Goal: Information Seeking & Learning: Learn about a topic

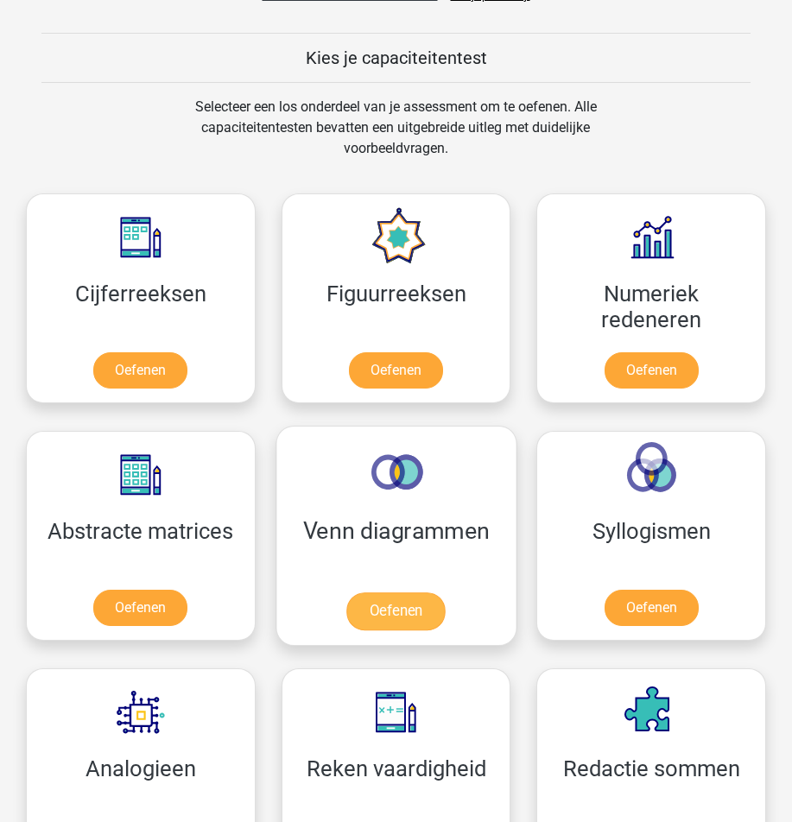
scroll to position [614, 0]
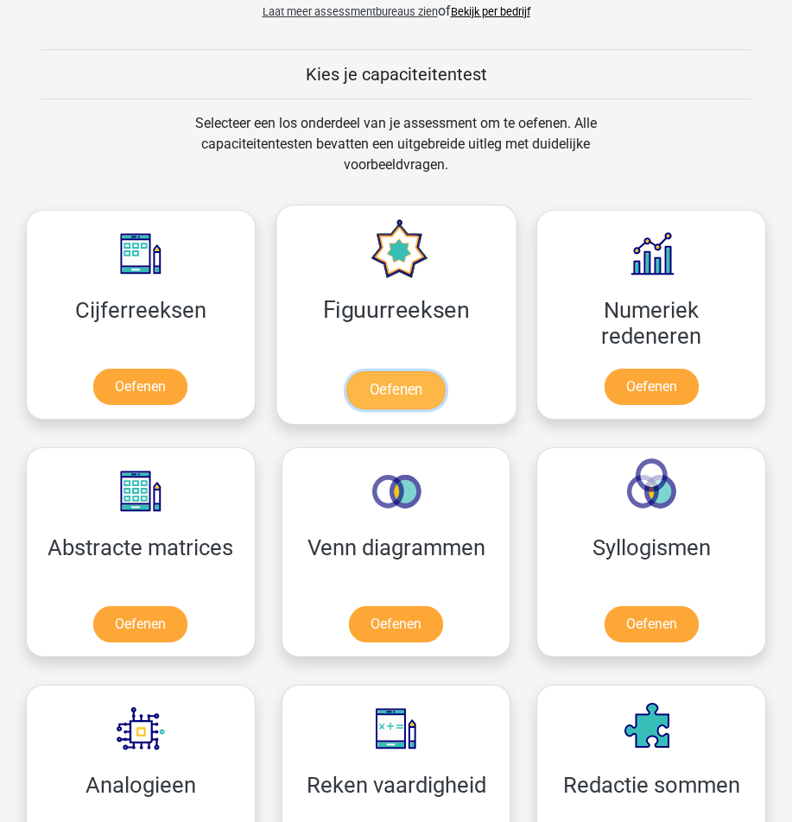
click at [393, 384] on link "Oefenen" at bounding box center [395, 390] width 98 height 38
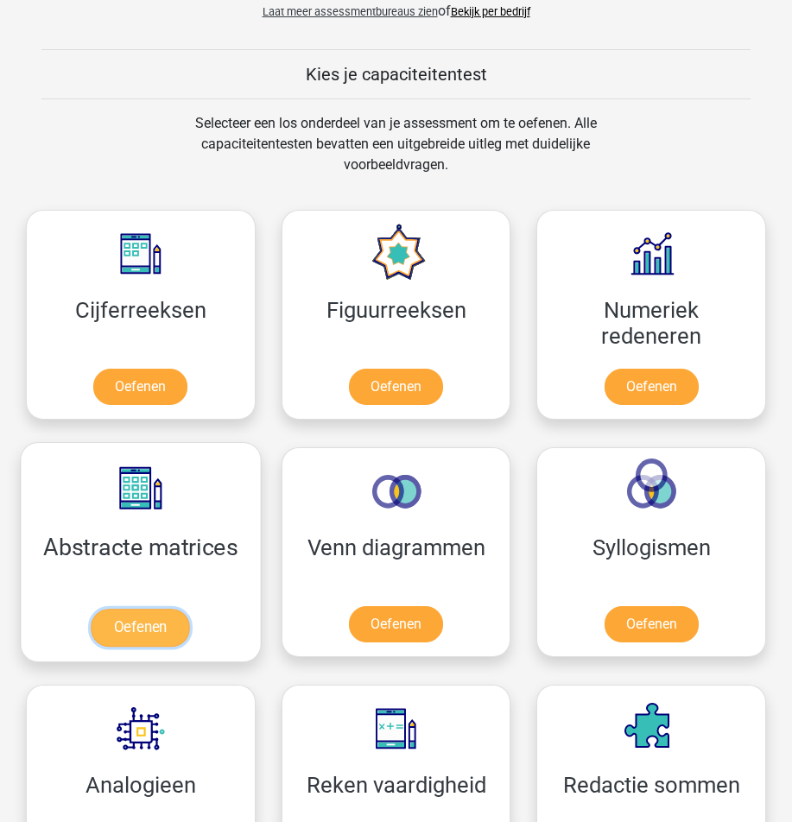
click at [92, 609] on link "Oefenen" at bounding box center [141, 628] width 98 height 38
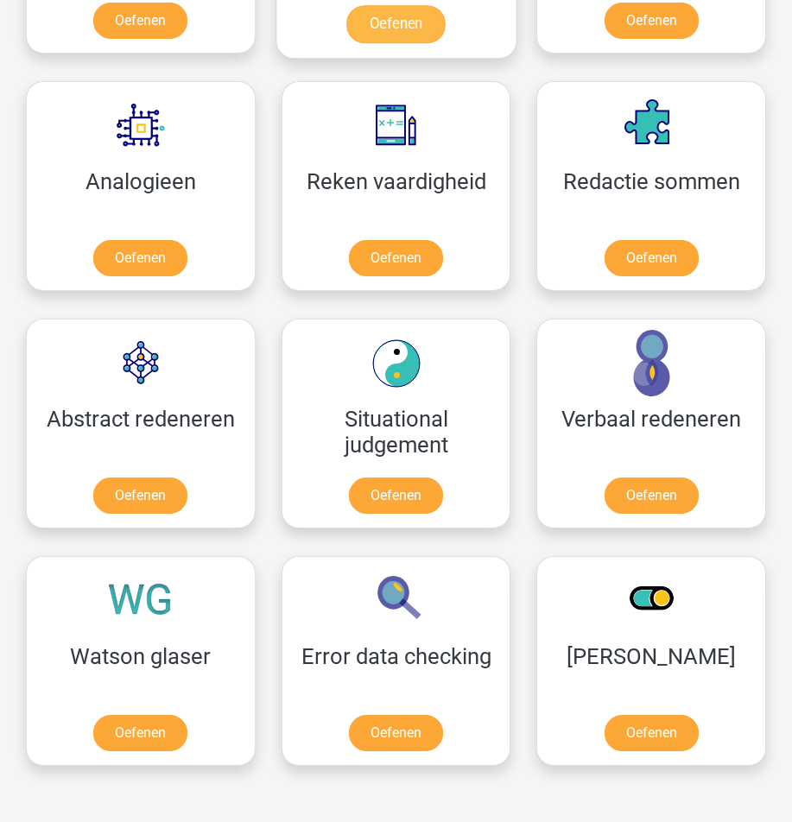
scroll to position [1219, 0]
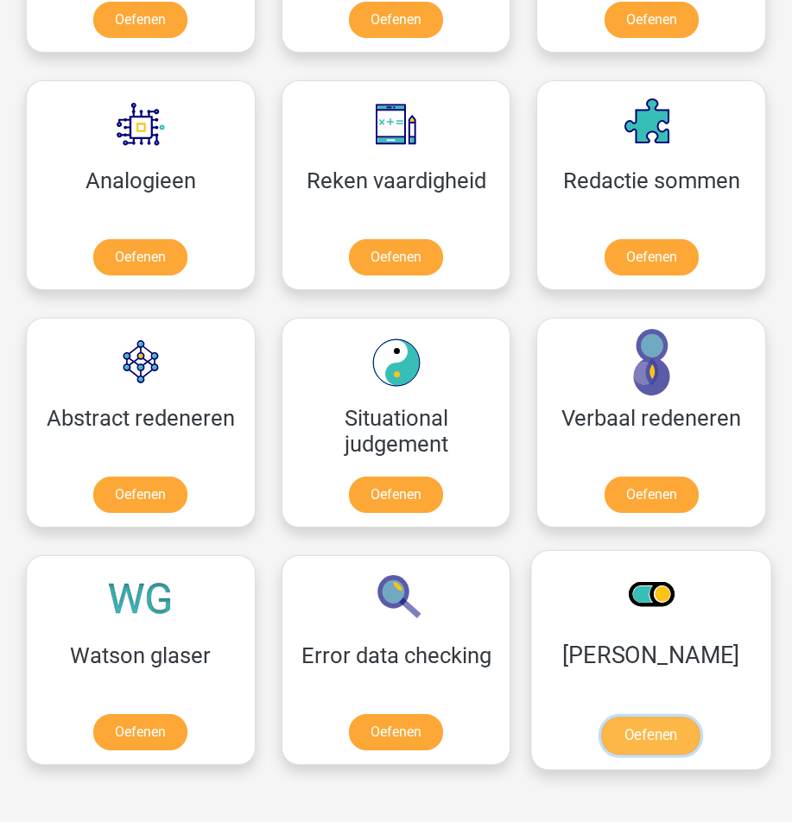
click at [602, 730] on link "Oefenen" at bounding box center [651, 736] width 98 height 38
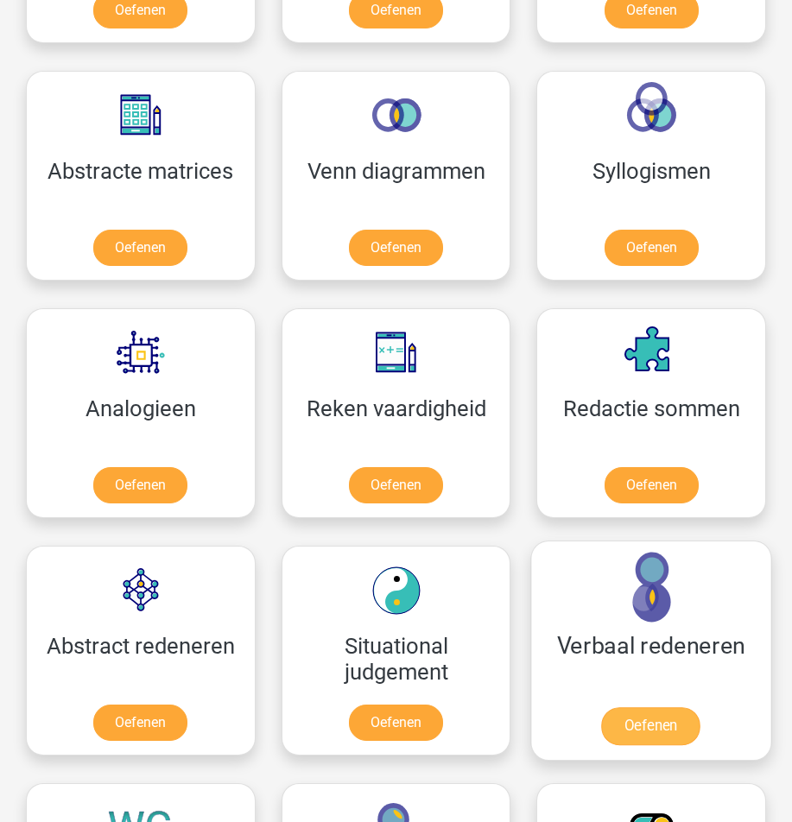
scroll to position [960, 0]
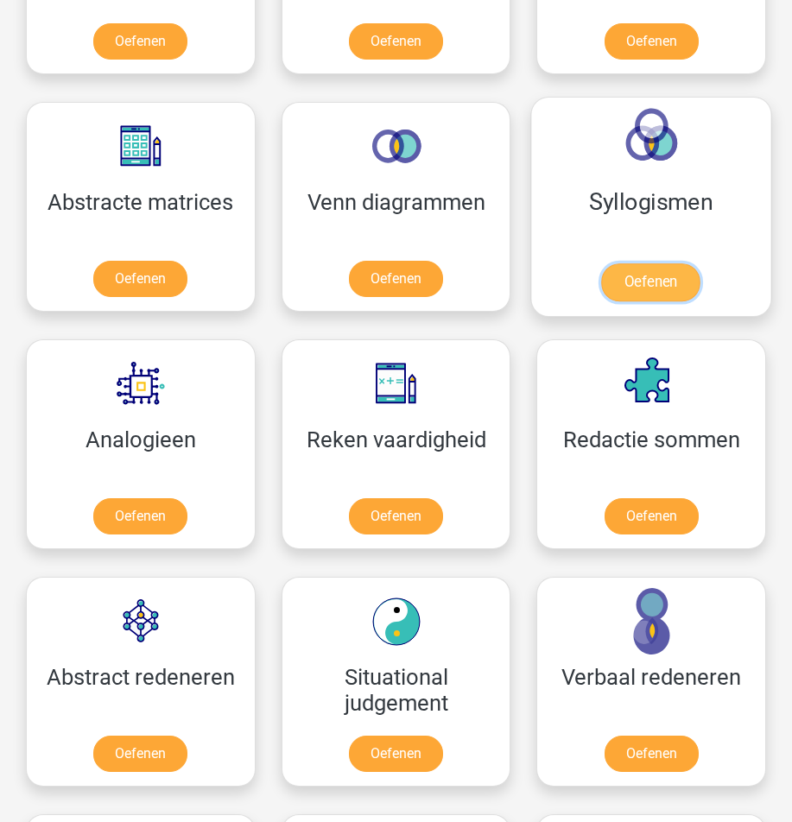
click at [677, 280] on link "Oefenen" at bounding box center [651, 282] width 98 height 38
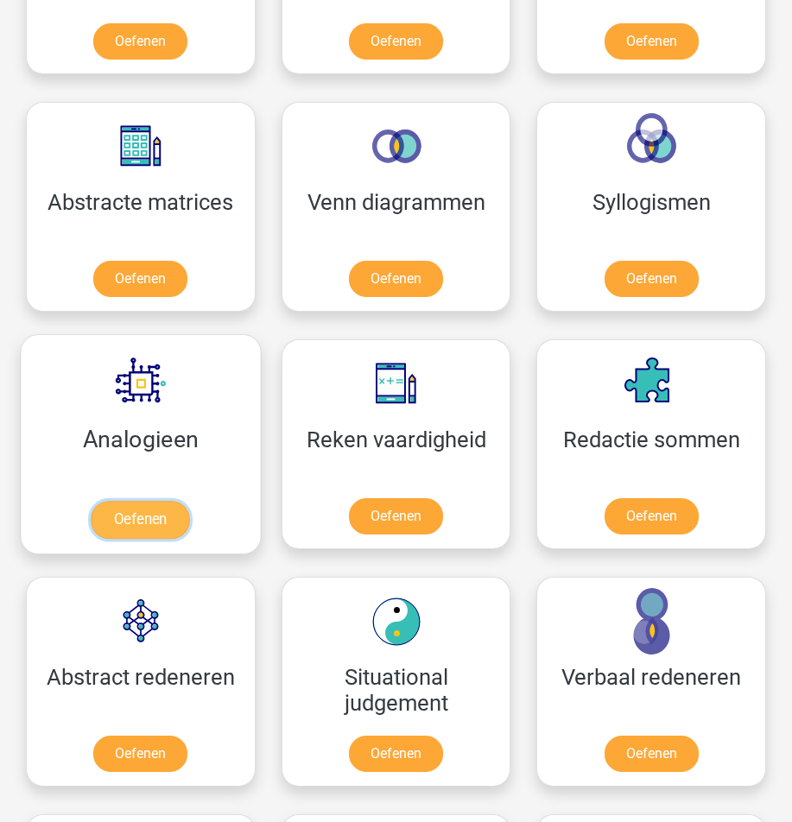
click at [161, 501] on link "Oefenen" at bounding box center [141, 520] width 98 height 38
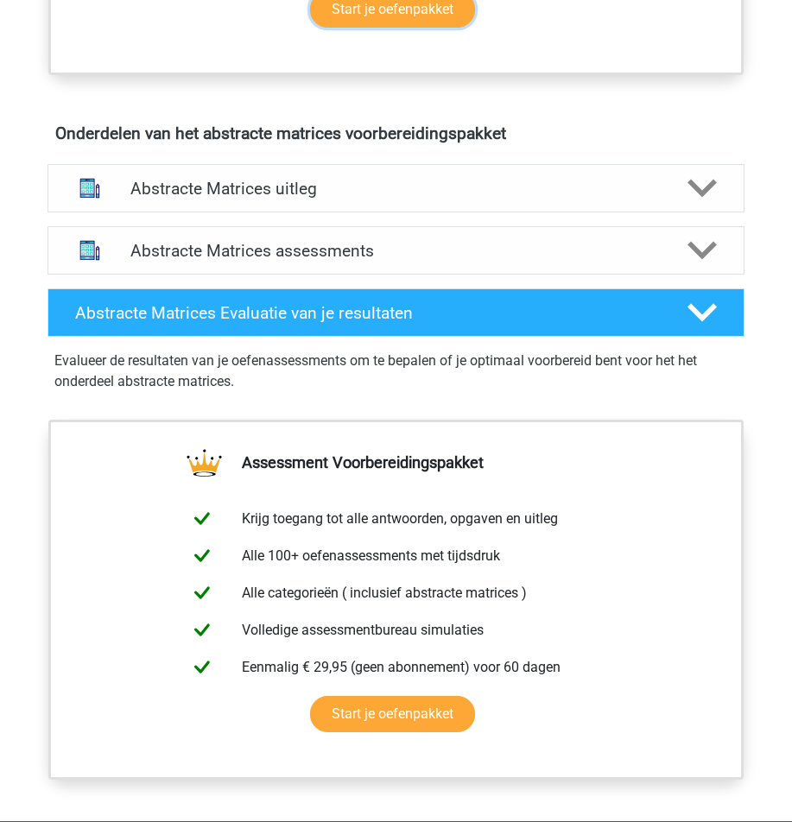
scroll to position [691, 0]
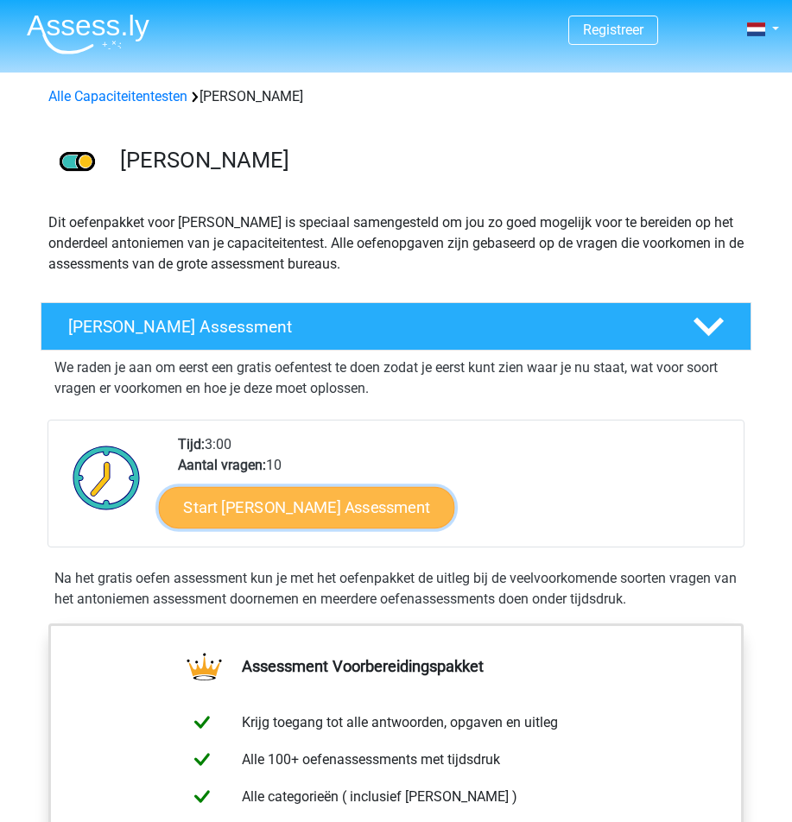
click at [396, 509] on link "Start Antoniemen Gratis Oefen Assessment" at bounding box center [306, 507] width 296 height 41
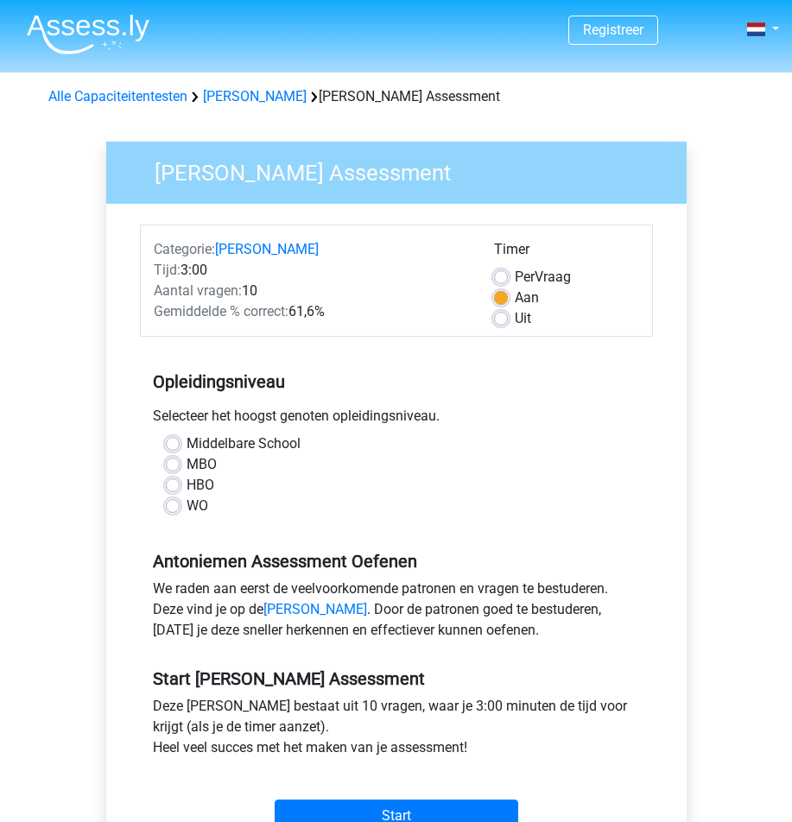
click at [187, 511] on label "WO" at bounding box center [198, 506] width 22 height 21
click at [176, 511] on input "WO" at bounding box center [173, 504] width 14 height 17
radio input "true"
click at [376, 807] on input "Start" at bounding box center [397, 816] width 244 height 33
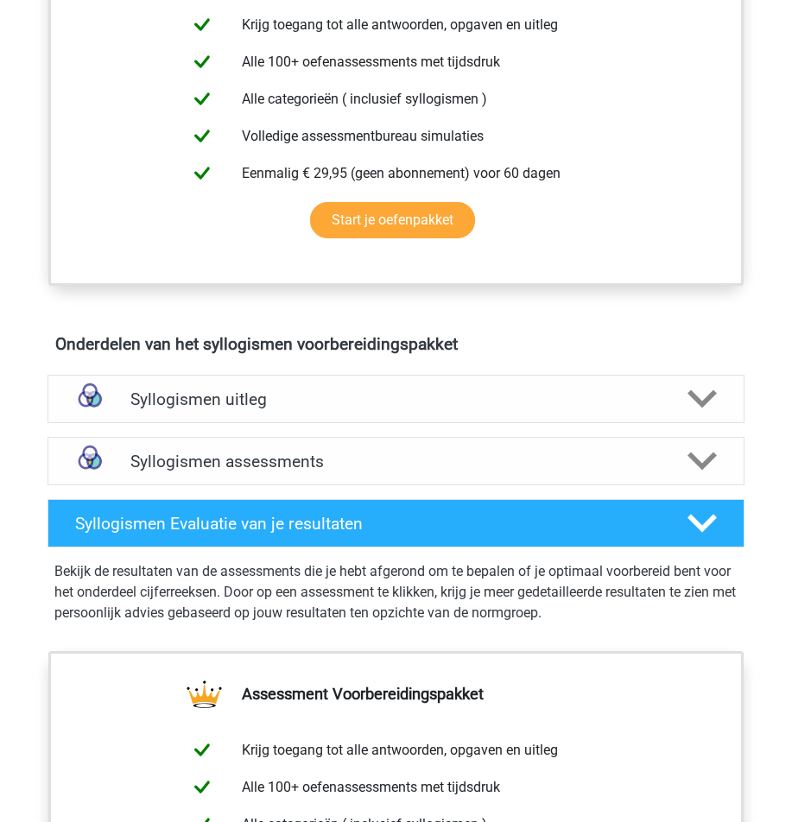
scroll to position [950, 0]
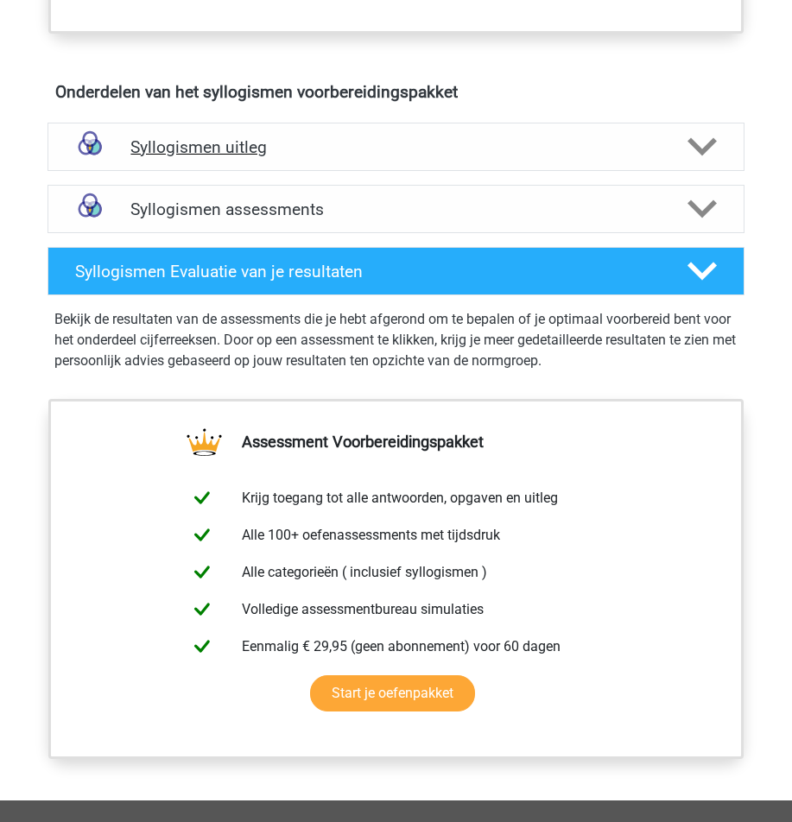
click at [539, 160] on div "Syllogismen uitleg" at bounding box center [396, 147] width 697 height 48
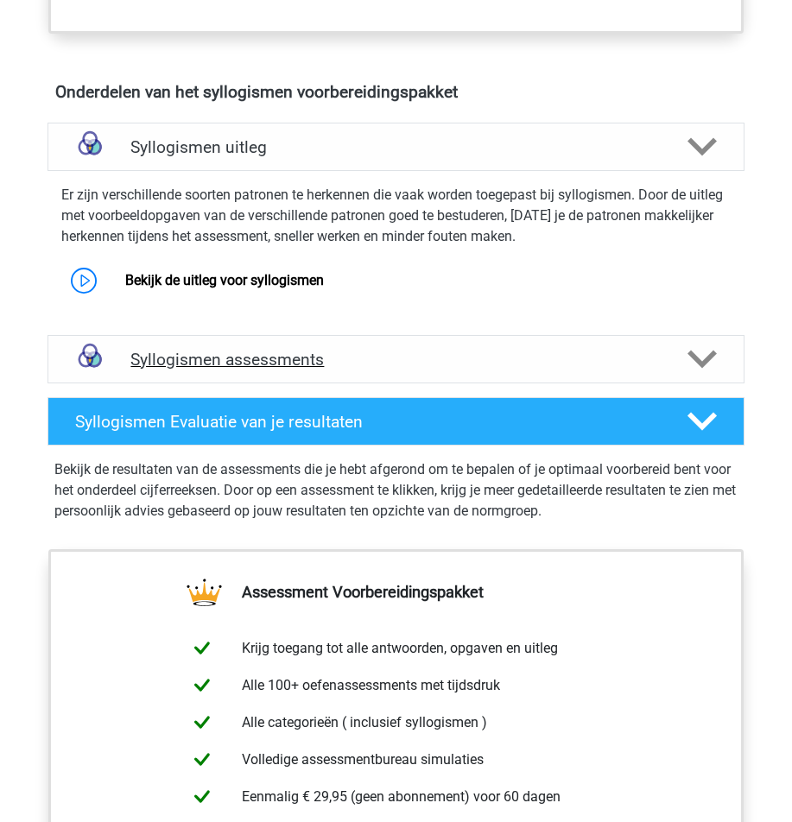
click at [427, 347] on div "Syllogismen assessments" at bounding box center [396, 359] width 697 height 48
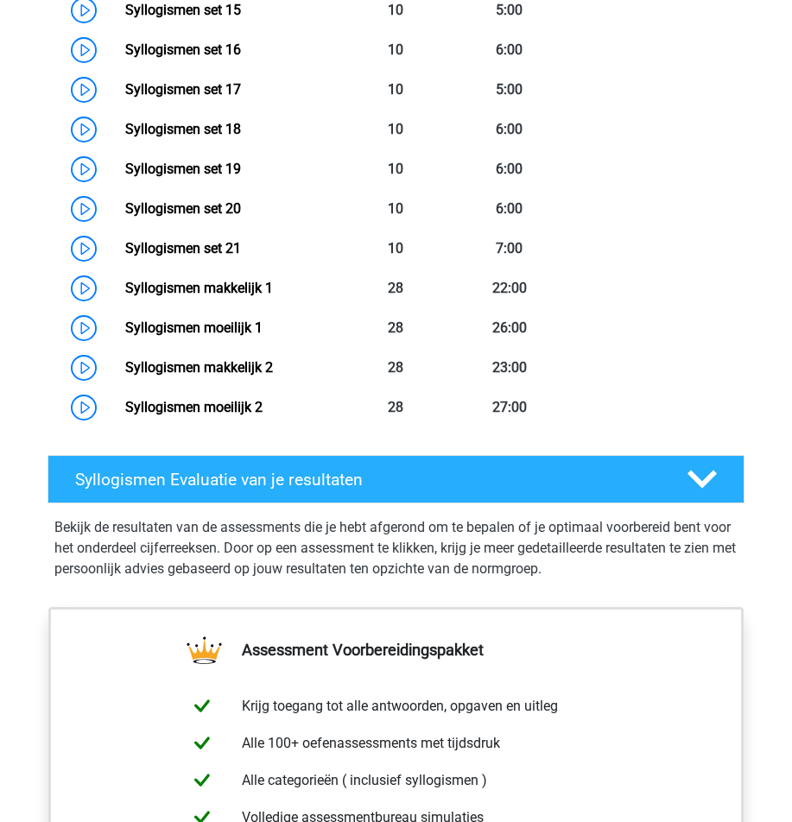
scroll to position [2073, 0]
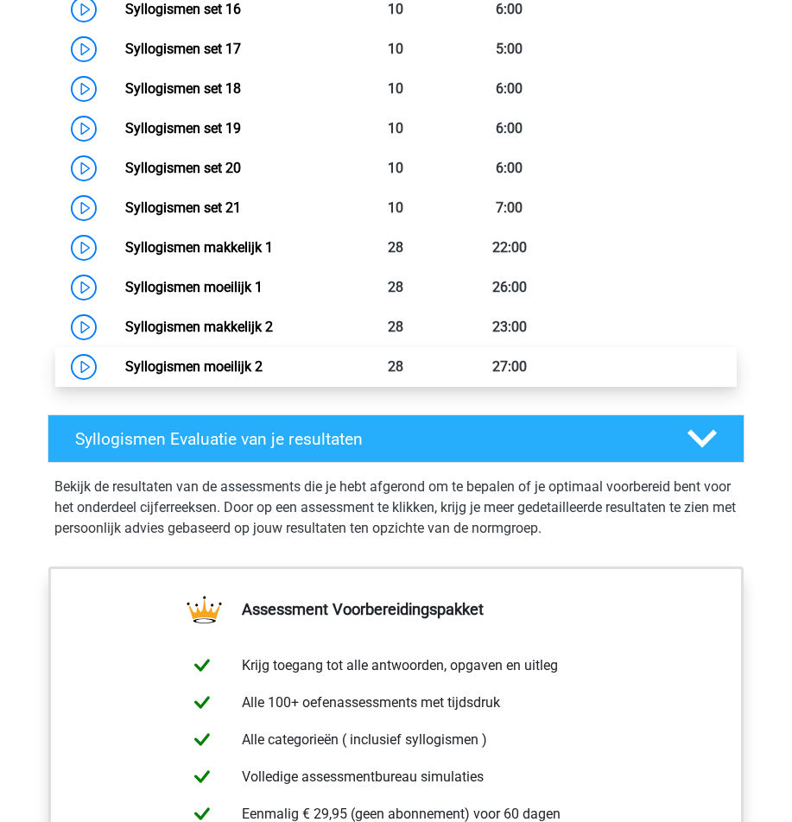
click at [233, 365] on link "Syllogismen moeilijk 2" at bounding box center [193, 366] width 137 height 16
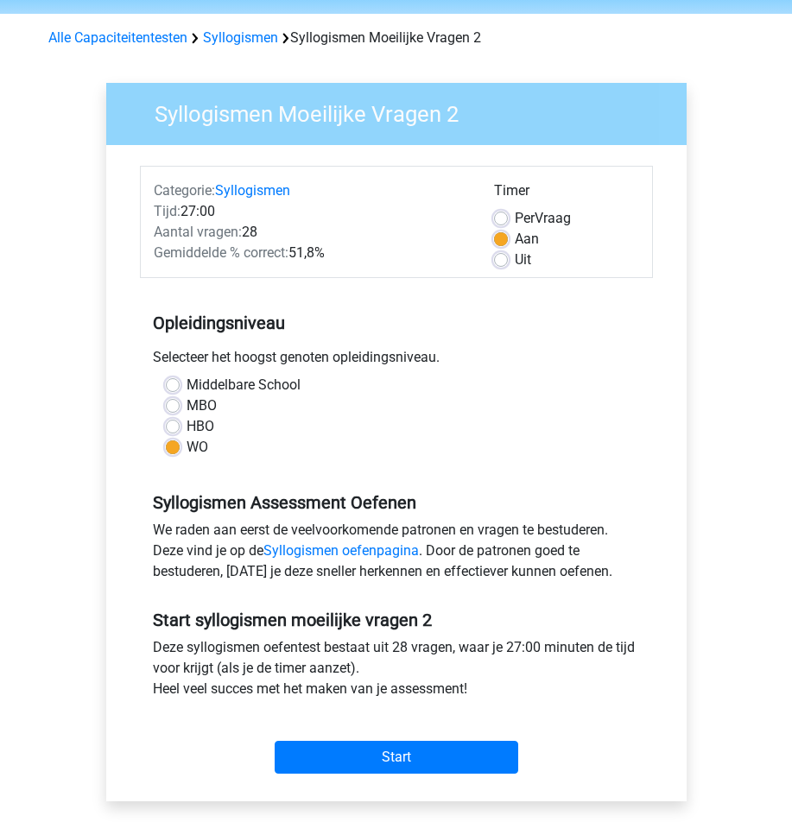
scroll to position [86, 0]
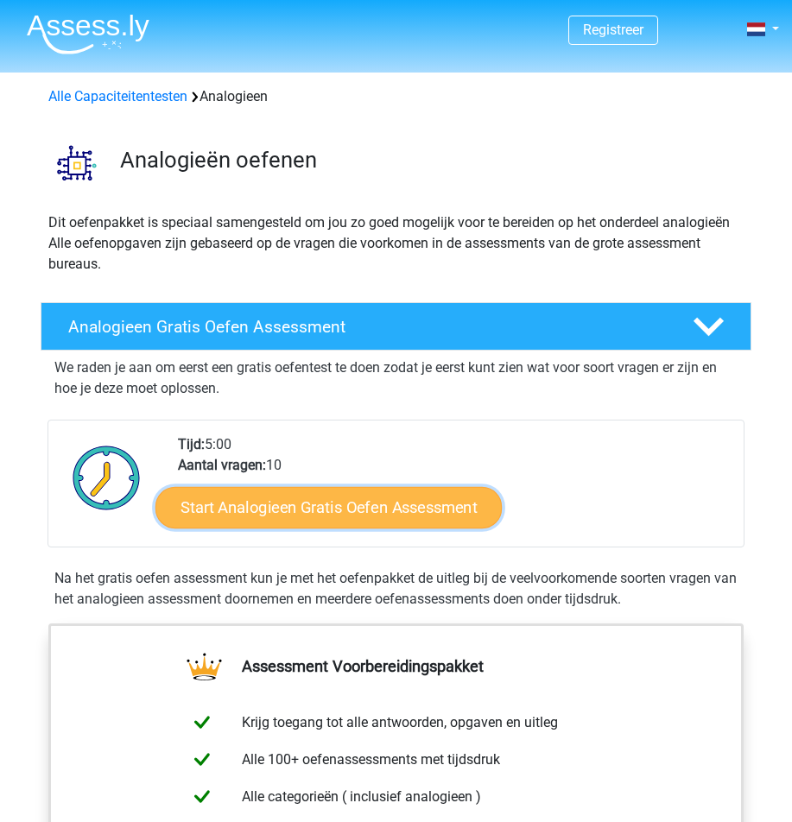
click at [344, 502] on link "Start Analogieen Gratis Oefen Assessment" at bounding box center [328, 507] width 346 height 41
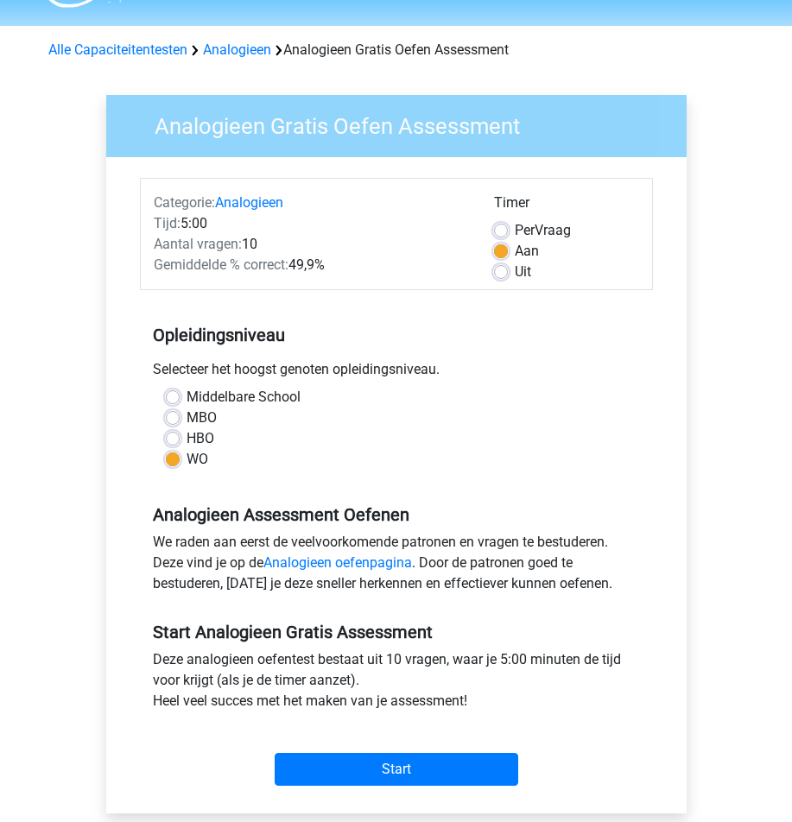
scroll to position [86, 0]
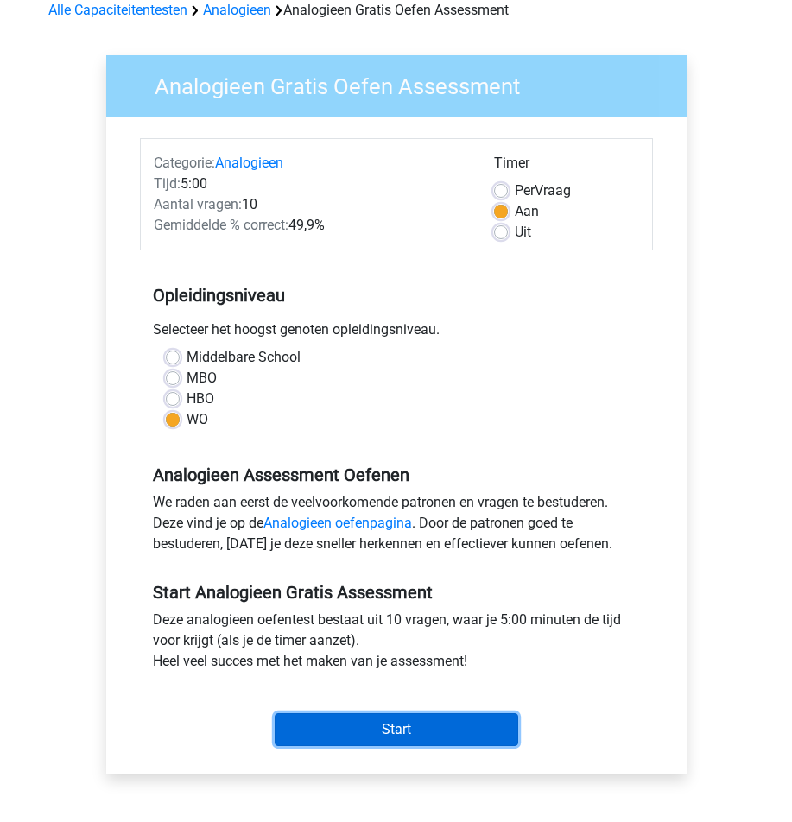
click at [391, 736] on input "Start" at bounding box center [397, 729] width 244 height 33
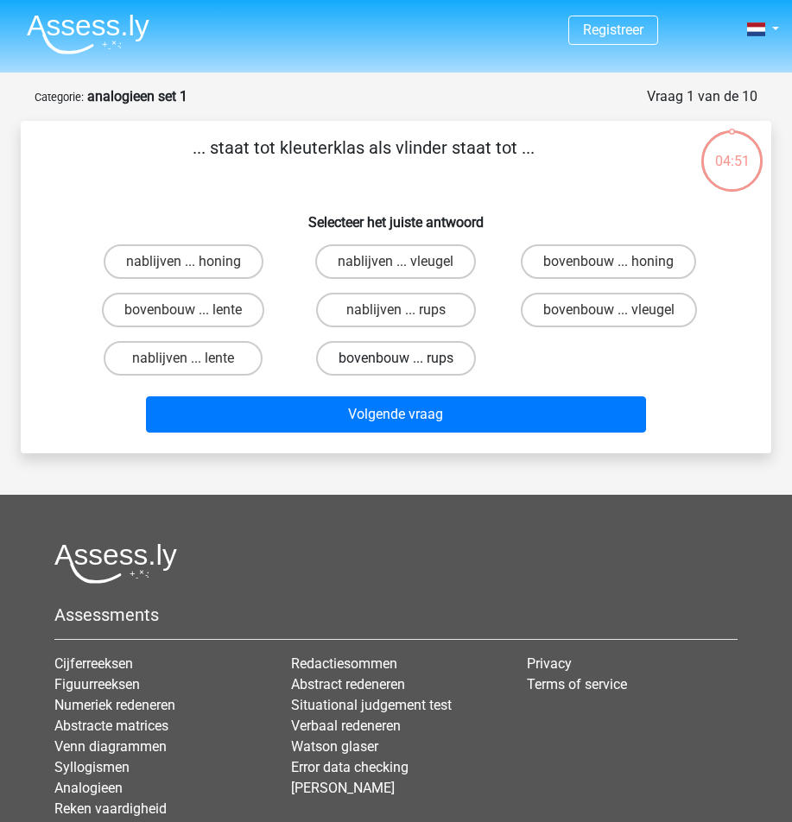
click at [406, 356] on label "bovenbouw ... rups" at bounding box center [396, 358] width 160 height 35
click at [406, 358] on input "bovenbouw ... rups" at bounding box center [401, 363] width 11 height 11
radio input "true"
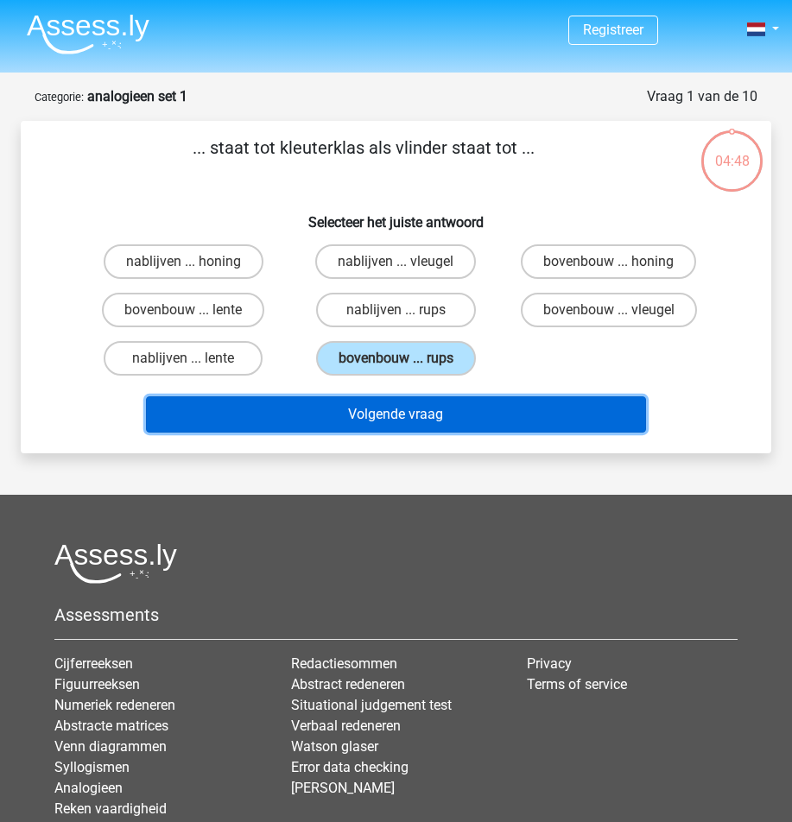
click at [421, 414] on button "Volgende vraag" at bounding box center [395, 414] width 499 height 36
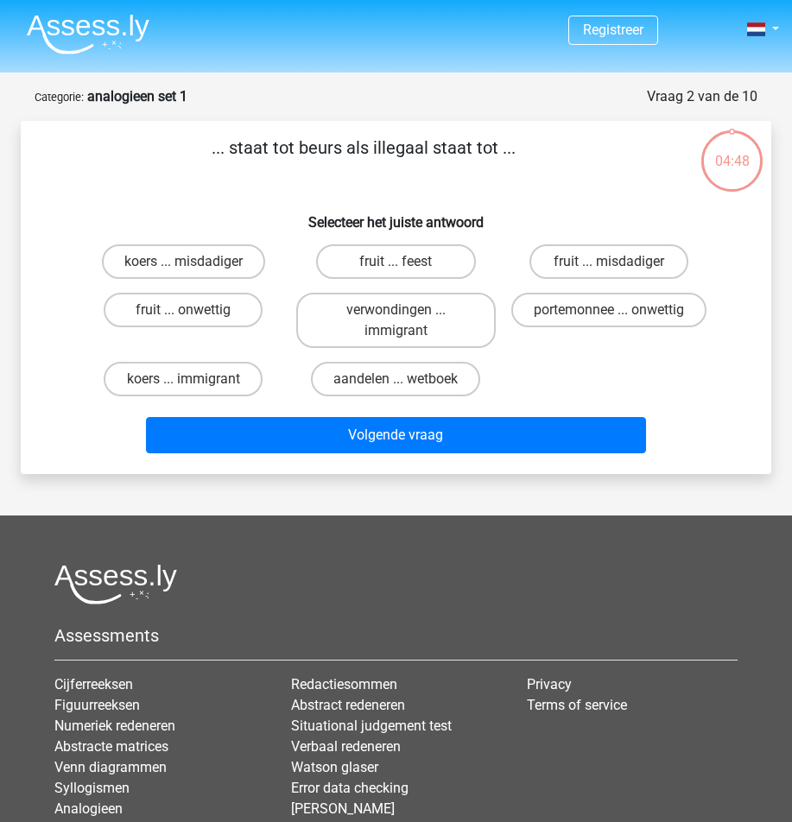
scroll to position [86, 0]
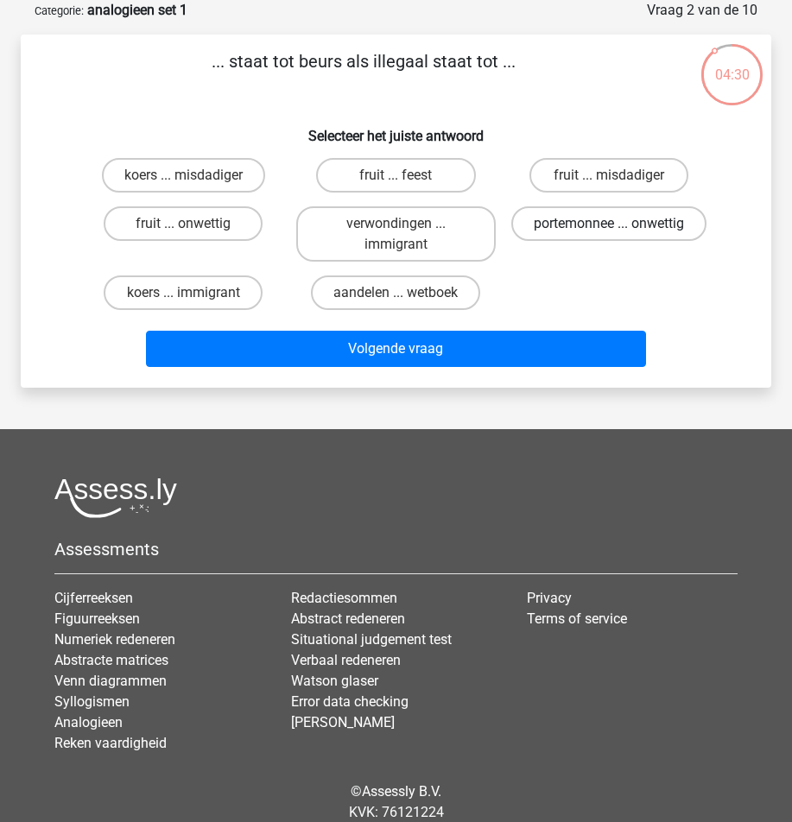
click at [652, 237] on label "portemonnee ... onwettig" at bounding box center [608, 223] width 195 height 35
click at [620, 235] on input "portemonnee ... onwettig" at bounding box center [614, 229] width 11 height 11
radio input "true"
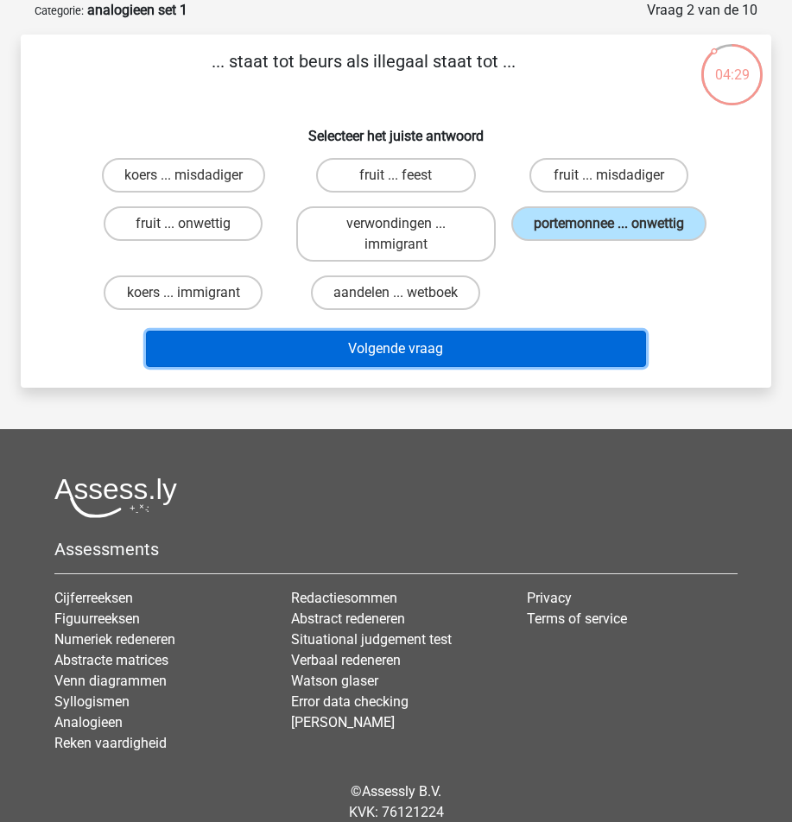
click at [615, 346] on button "Volgende vraag" at bounding box center [395, 349] width 499 height 36
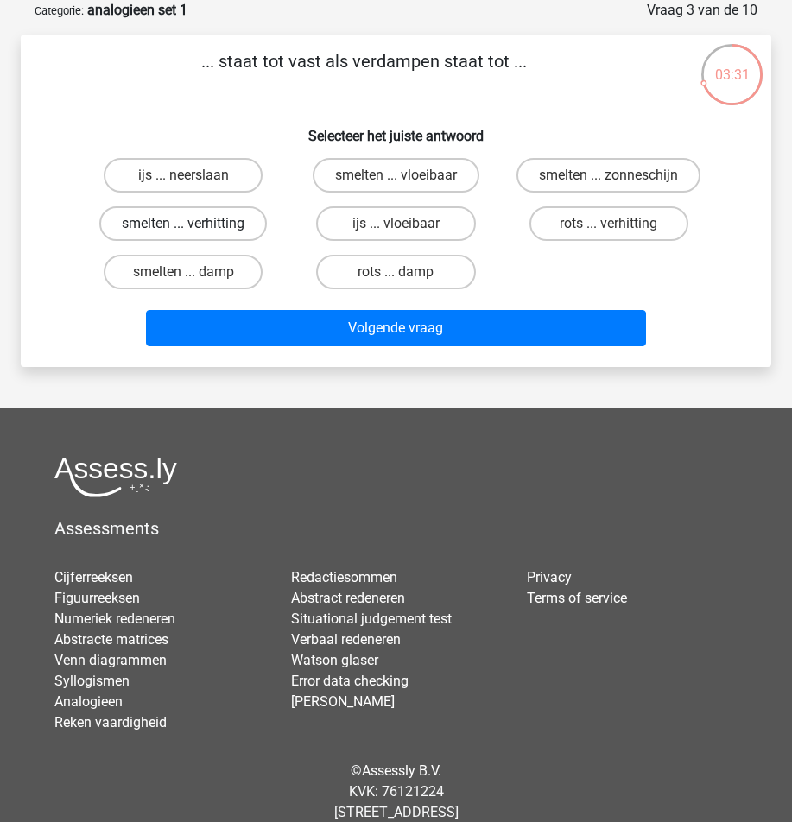
click at [203, 226] on label "smelten ... verhitting" at bounding box center [183, 223] width 168 height 35
click at [194, 226] on input "smelten ... verhitting" at bounding box center [188, 229] width 11 height 11
radio input "true"
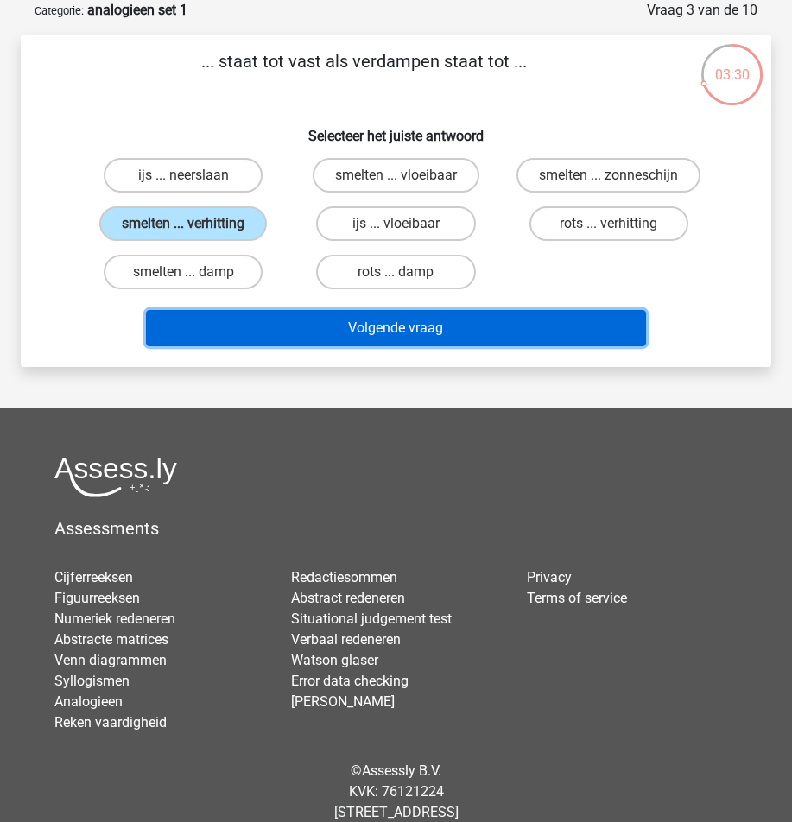
click at [236, 313] on button "Volgende vraag" at bounding box center [395, 328] width 499 height 36
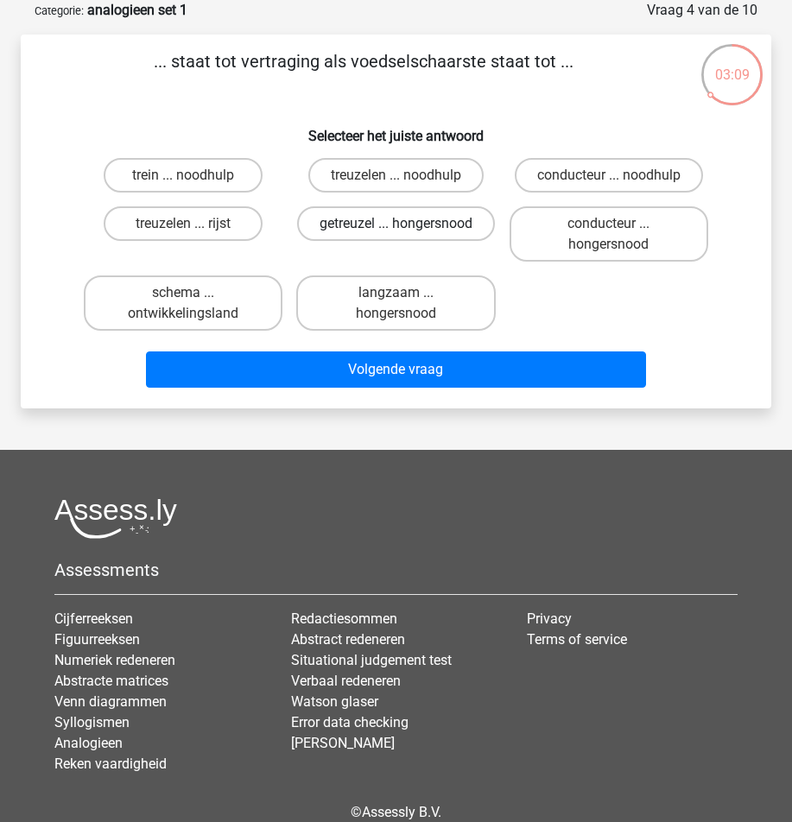
click at [410, 213] on label "getreuzel ... hongersnood" at bounding box center [396, 223] width 198 height 35
click at [407, 224] on input "getreuzel ... hongersnood" at bounding box center [401, 229] width 11 height 11
radio input "true"
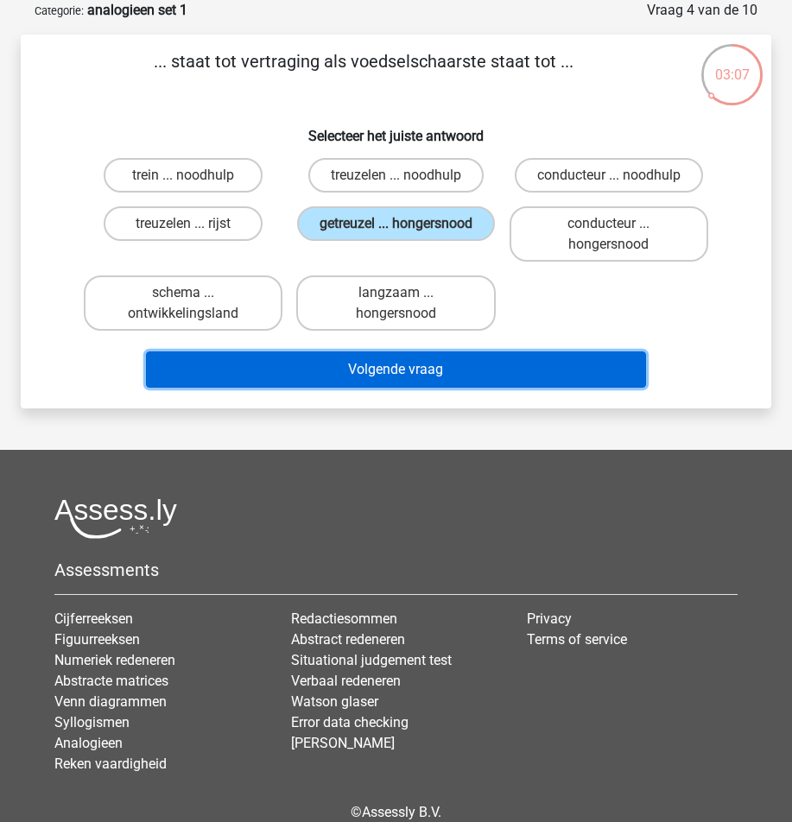
click at [476, 355] on button "Volgende vraag" at bounding box center [395, 370] width 499 height 36
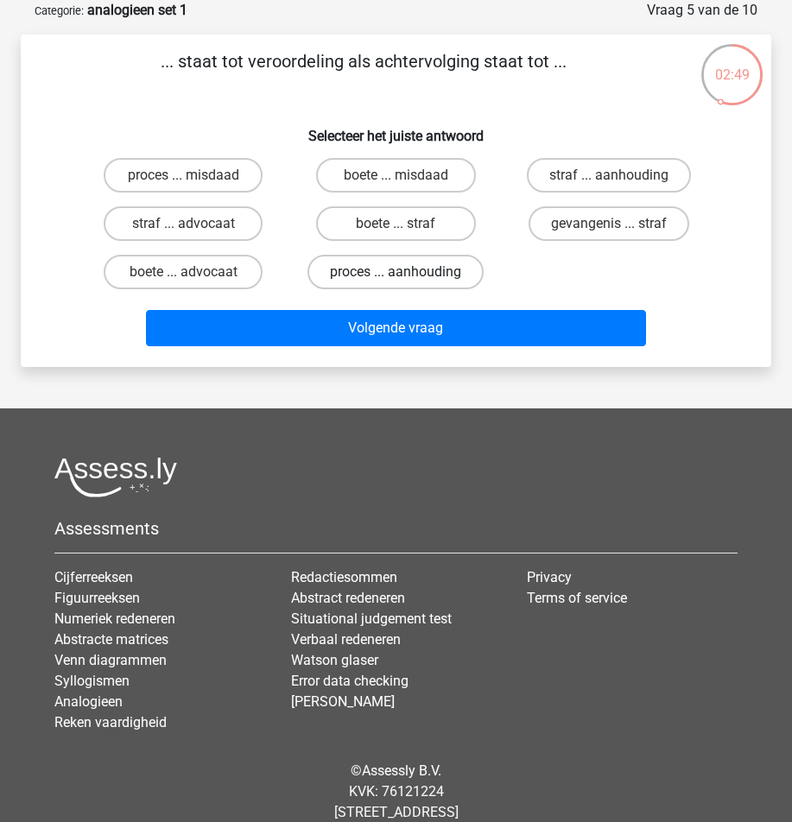
click at [447, 276] on label "proces ... aanhouding" at bounding box center [395, 272] width 176 height 35
click at [407, 276] on input "proces ... aanhouding" at bounding box center [401, 277] width 11 height 11
radio input "true"
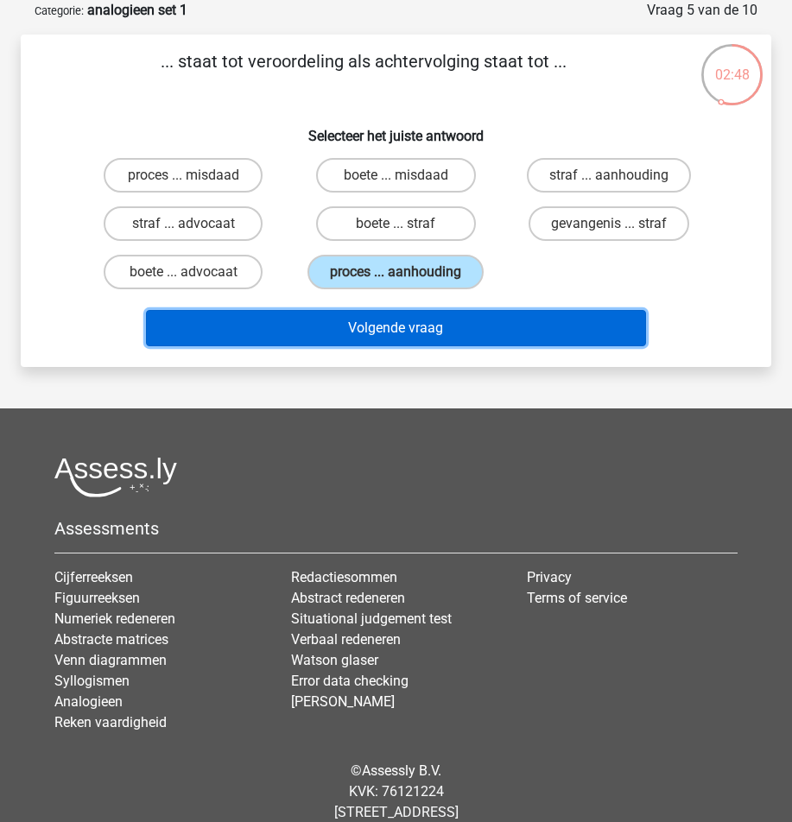
click at [465, 327] on button "Volgende vraag" at bounding box center [395, 328] width 499 height 36
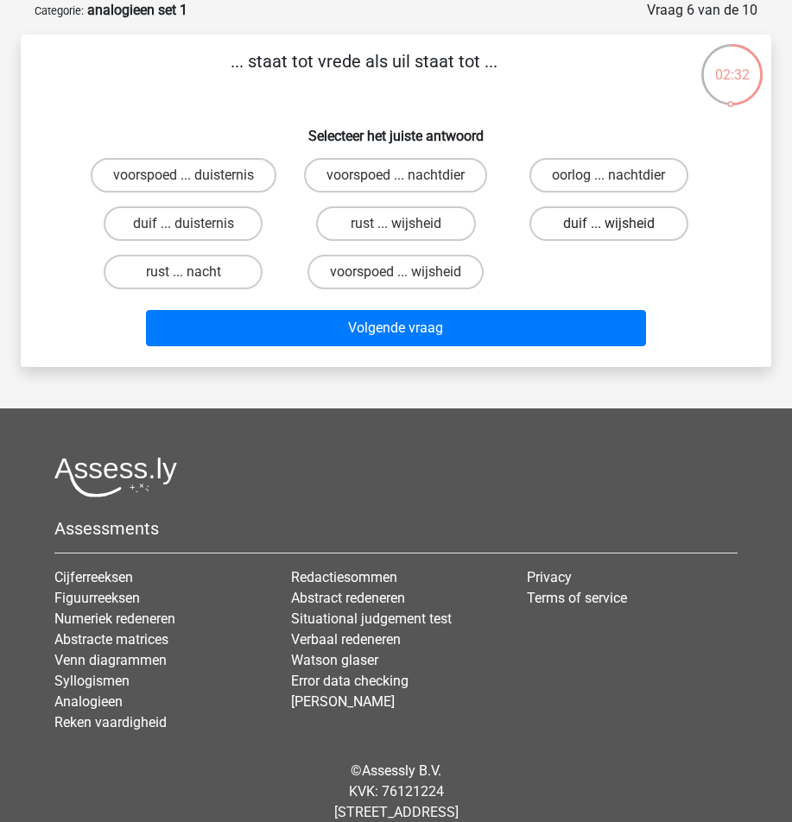
click at [621, 226] on label "duif ... wijsheid" at bounding box center [608, 223] width 159 height 35
click at [620, 226] on input "duif ... wijsheid" at bounding box center [614, 229] width 11 height 11
radio input "true"
click at [382, 347] on div "Volgende vraag" at bounding box center [396, 331] width 638 height 43
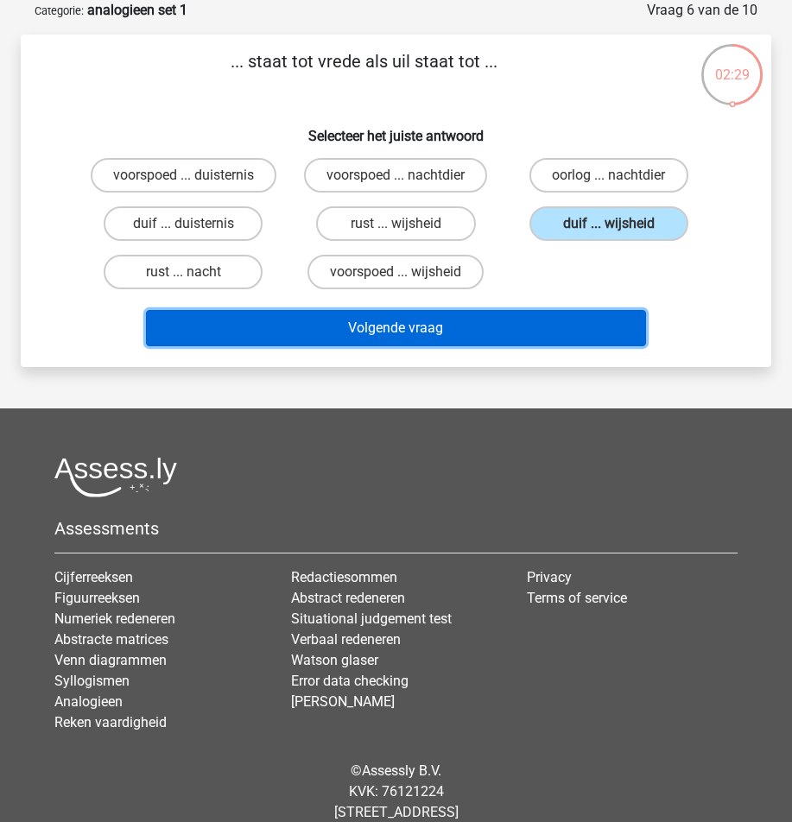
click at [387, 333] on button "Volgende vraag" at bounding box center [395, 328] width 499 height 36
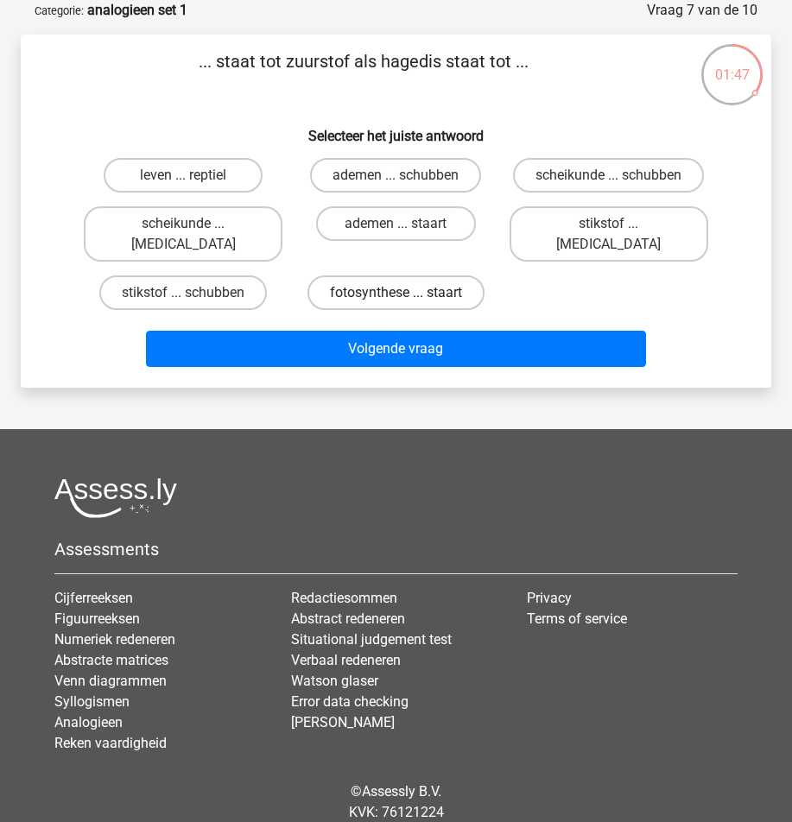
click at [443, 276] on label "fotosynthese ... staart" at bounding box center [395, 293] width 177 height 35
click at [407, 293] on input "fotosynthese ... staart" at bounding box center [401, 298] width 11 height 11
radio input "true"
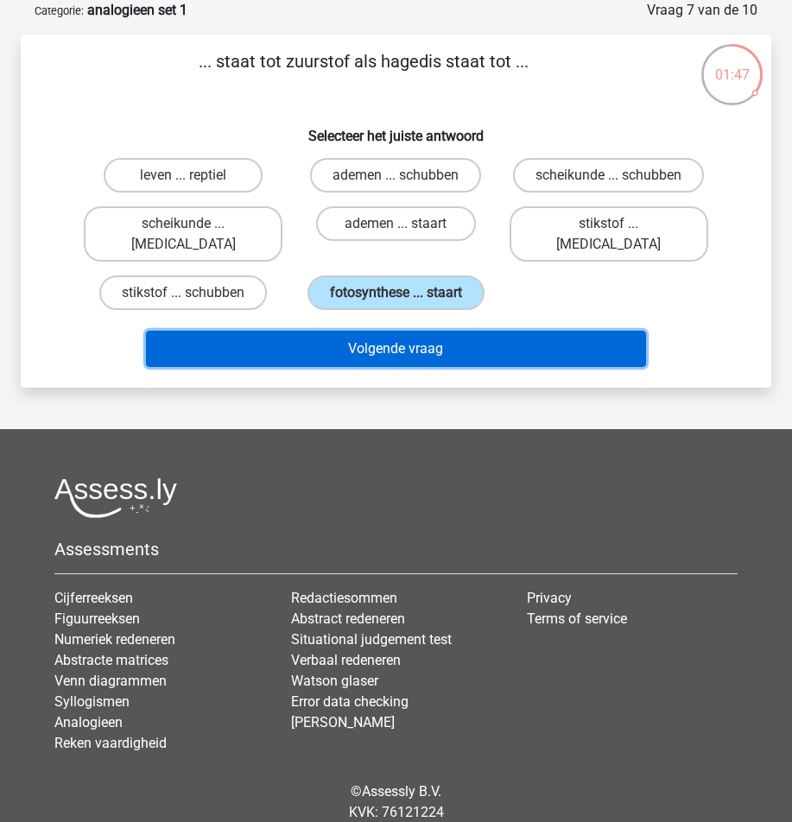
click at [466, 331] on button "Volgende vraag" at bounding box center [395, 349] width 499 height 36
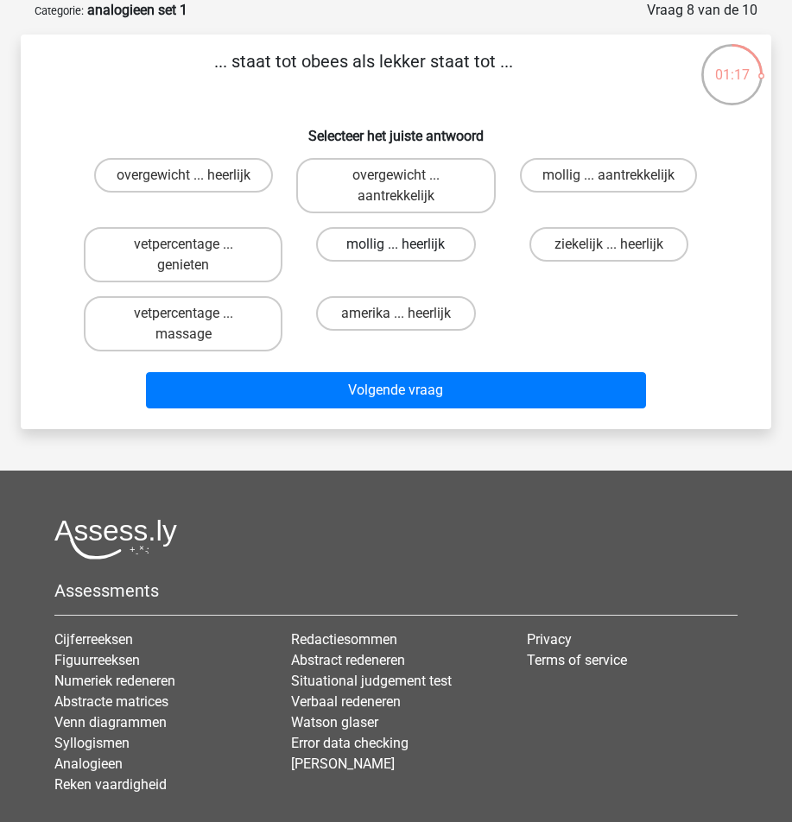
click at [416, 236] on label "mollig ... heerlijk" at bounding box center [395, 244] width 159 height 35
click at [407, 244] on input "mollig ... heerlijk" at bounding box center [401, 249] width 11 height 11
radio input "true"
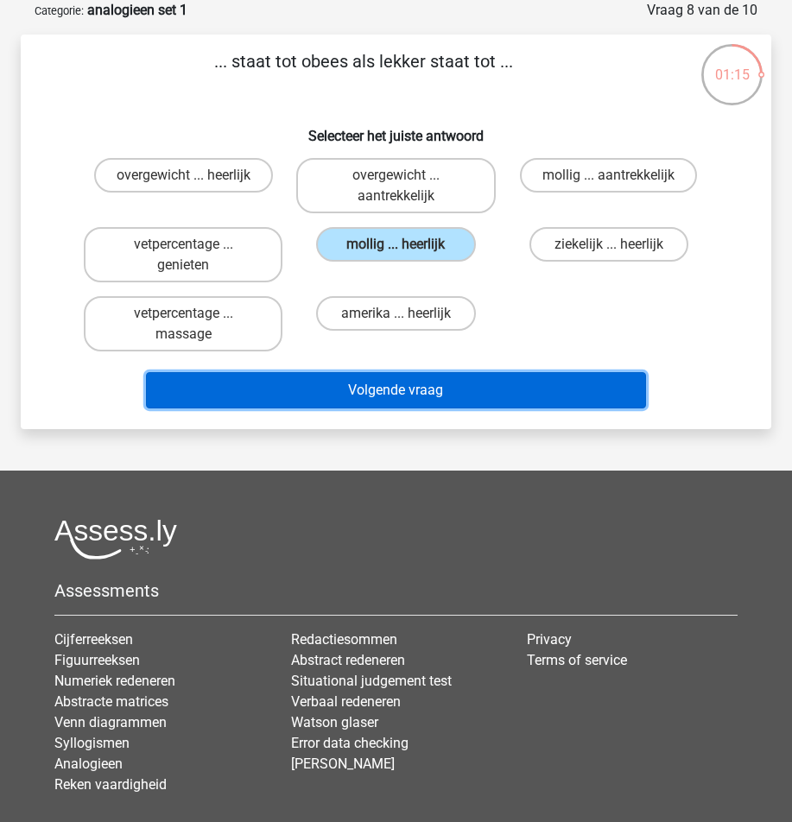
click at [433, 381] on button "Volgende vraag" at bounding box center [395, 390] width 499 height 36
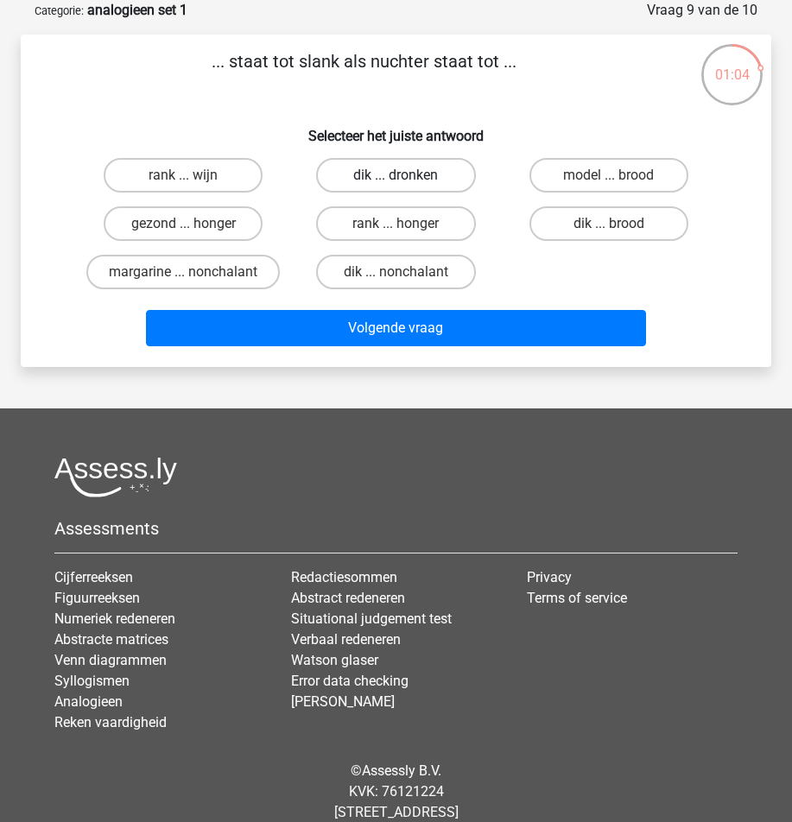
click at [394, 185] on label "dik ... dronken" at bounding box center [395, 175] width 159 height 35
click at [396, 185] on input "dik ... dronken" at bounding box center [401, 180] width 11 height 11
radio input "true"
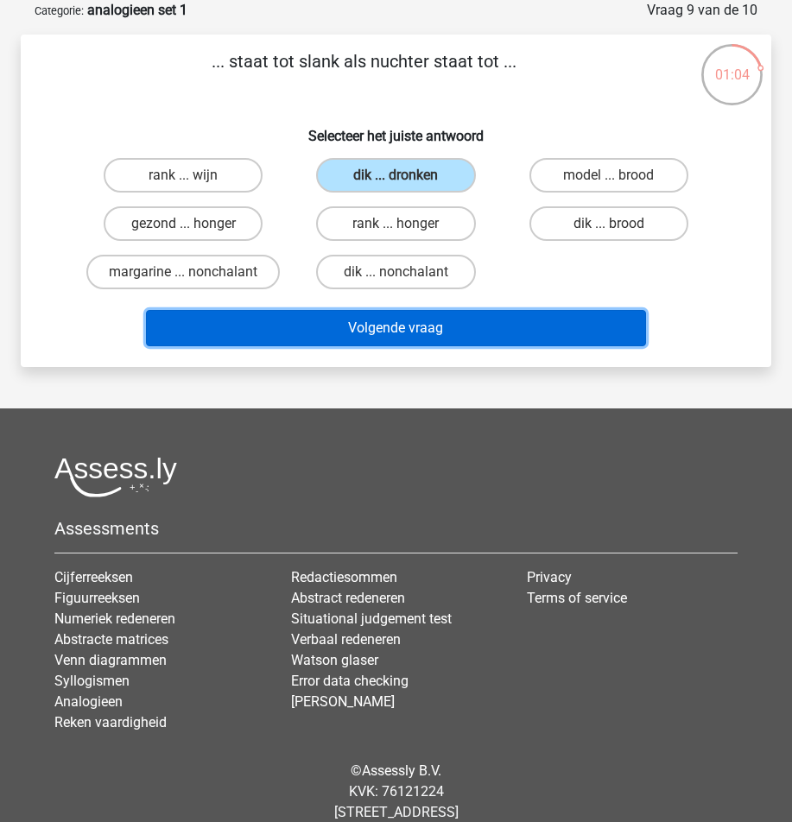
click at [386, 313] on button "Volgende vraag" at bounding box center [395, 328] width 499 height 36
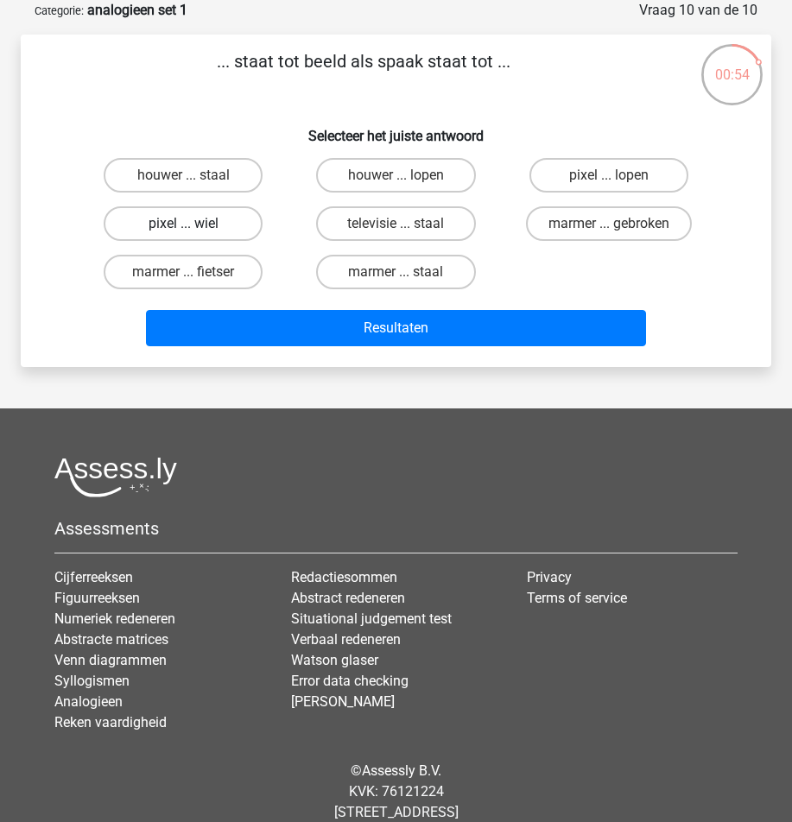
click at [233, 223] on label "pixel ... wiel" at bounding box center [183, 223] width 159 height 35
click at [194, 224] on input "pixel ... wiel" at bounding box center [188, 229] width 11 height 11
radio input "true"
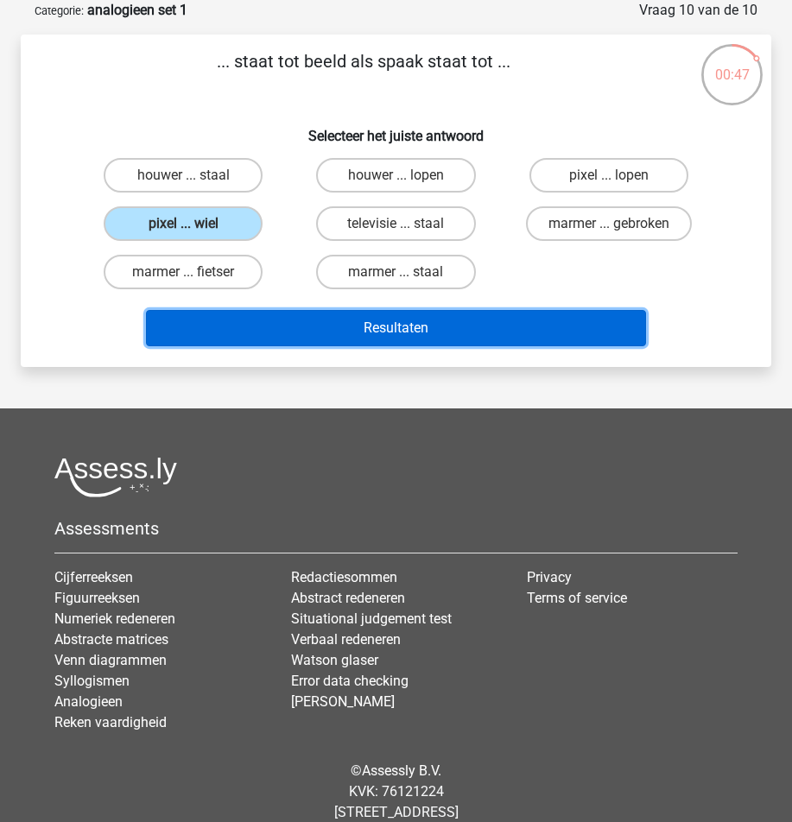
click at [426, 321] on button "Resultaten" at bounding box center [395, 328] width 499 height 36
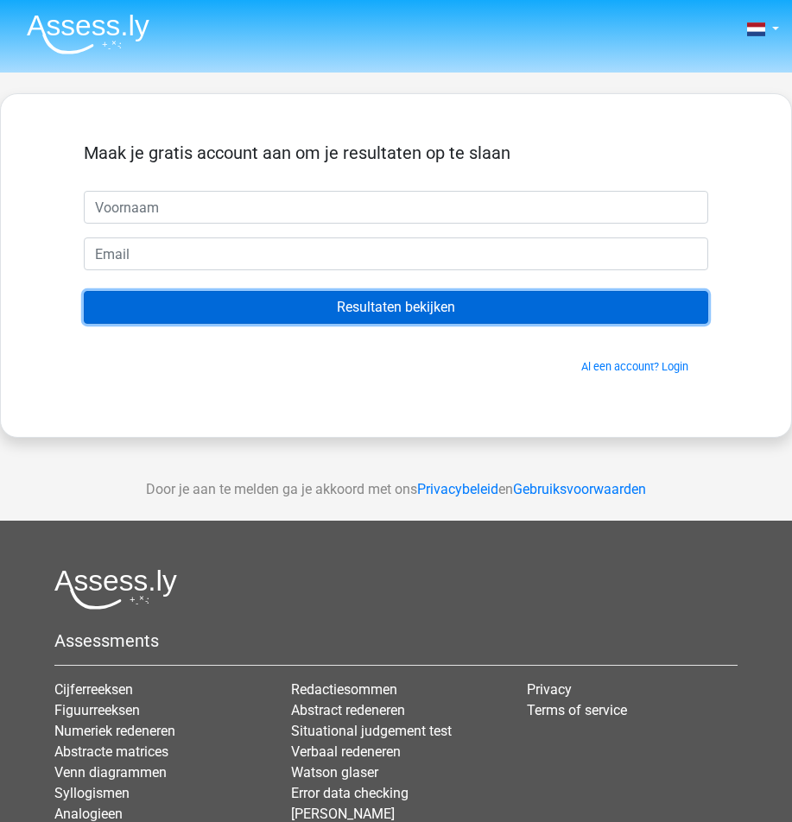
click at [552, 309] on input "Resultaten bekijken" at bounding box center [396, 307] width 624 height 33
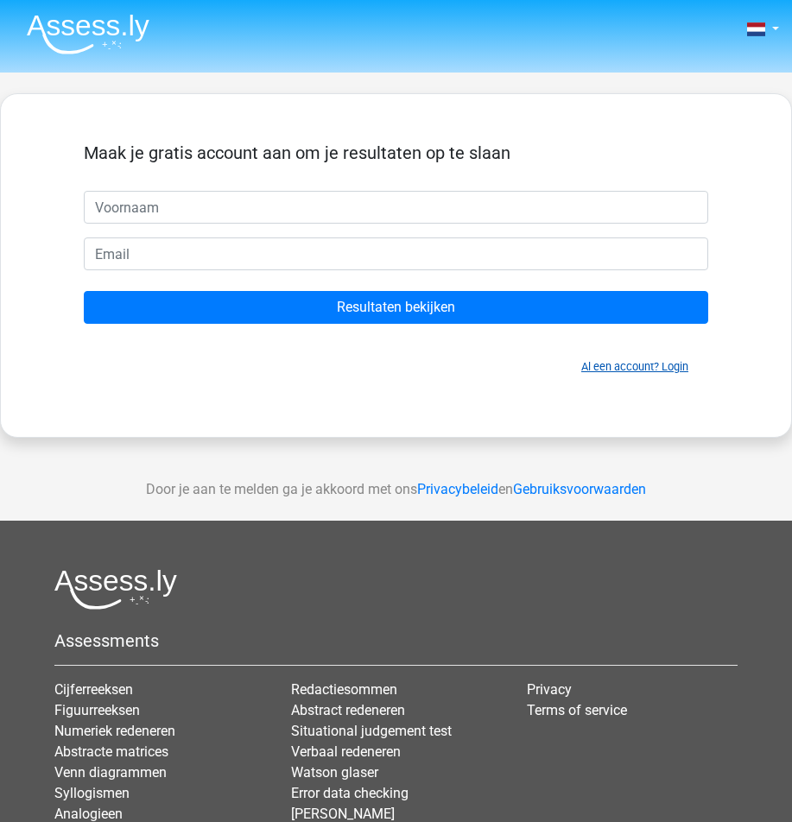
click at [643, 368] on link "Al een account? Login" at bounding box center [634, 366] width 107 height 13
